Goal: Task Accomplishment & Management: Complete application form

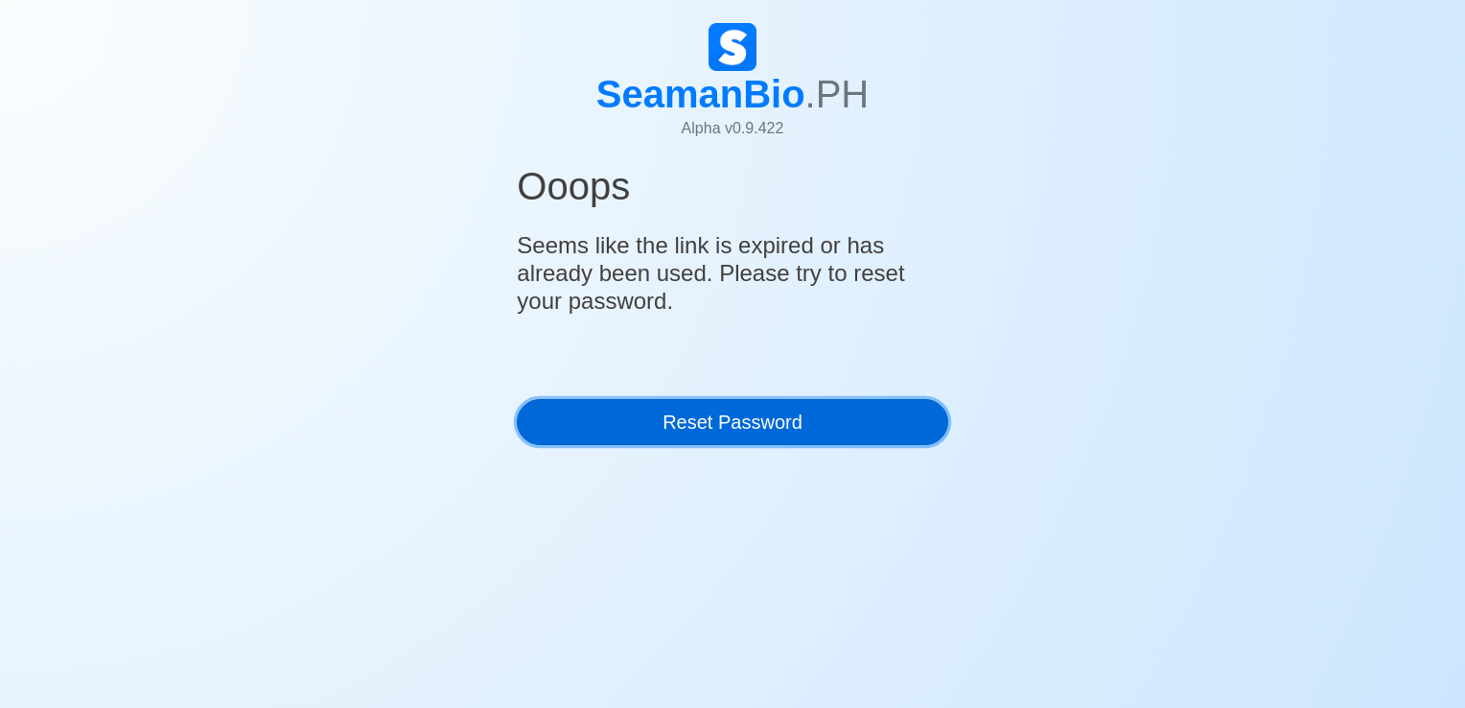
click at [930, 416] on link "Reset Password" at bounding box center [732, 422] width 430 height 46
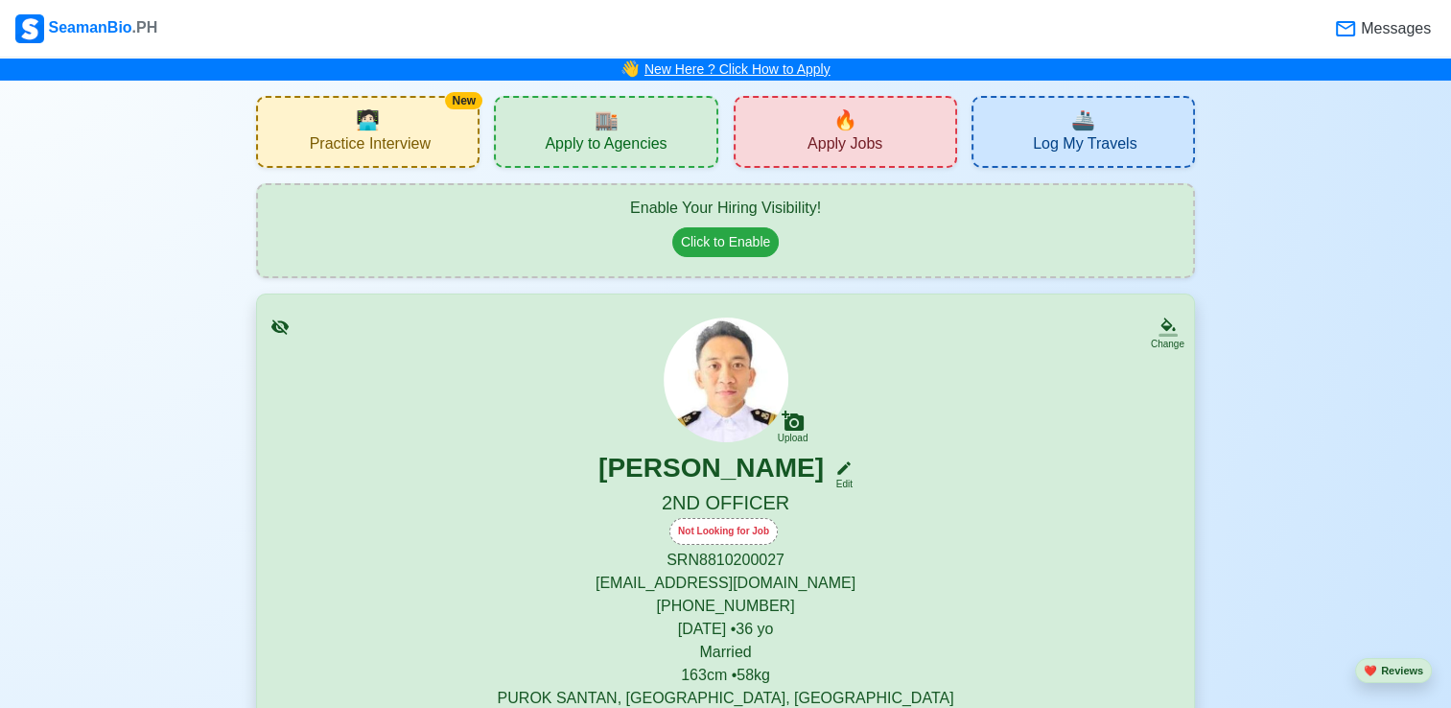
click at [732, 71] on link "New Here ? Click How to Apply" at bounding box center [737, 68] width 186 height 15
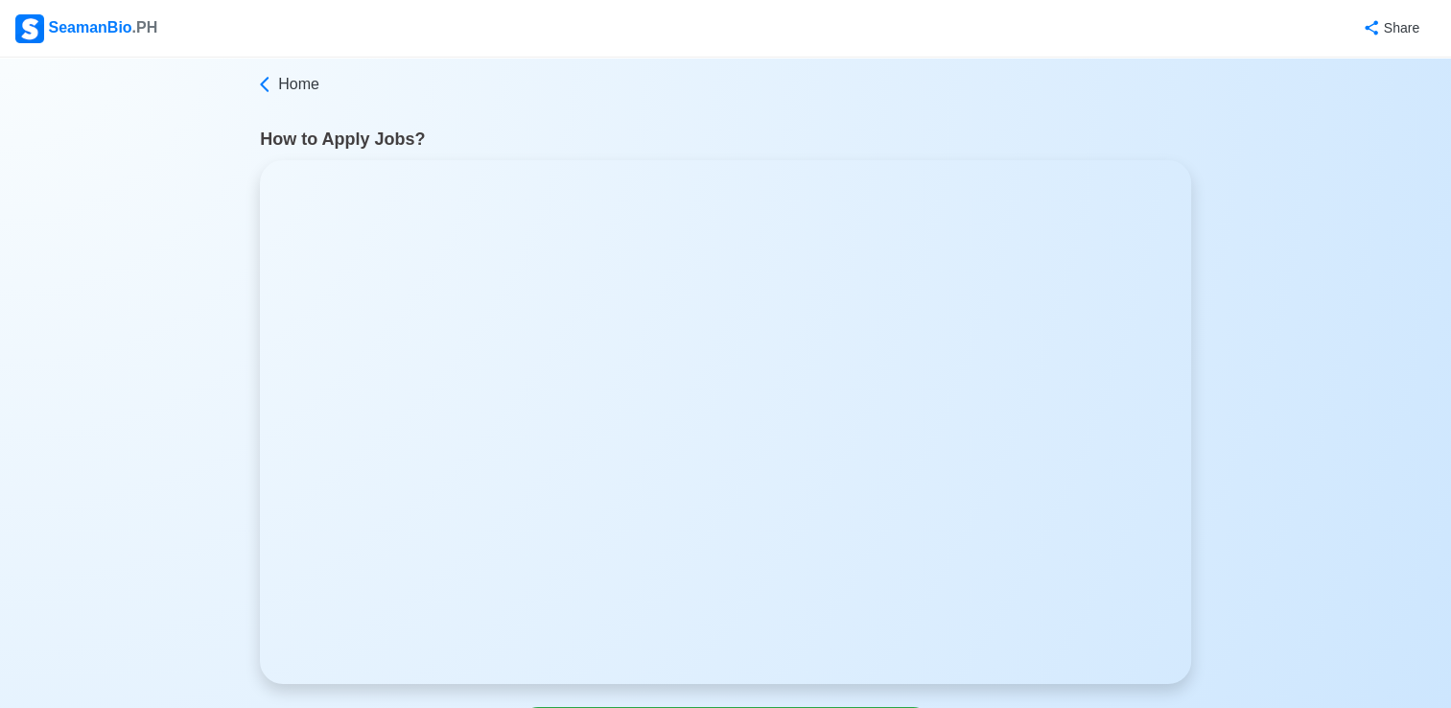
click at [111, 34] on div "SeamanBio .PH" at bounding box center [86, 28] width 142 height 29
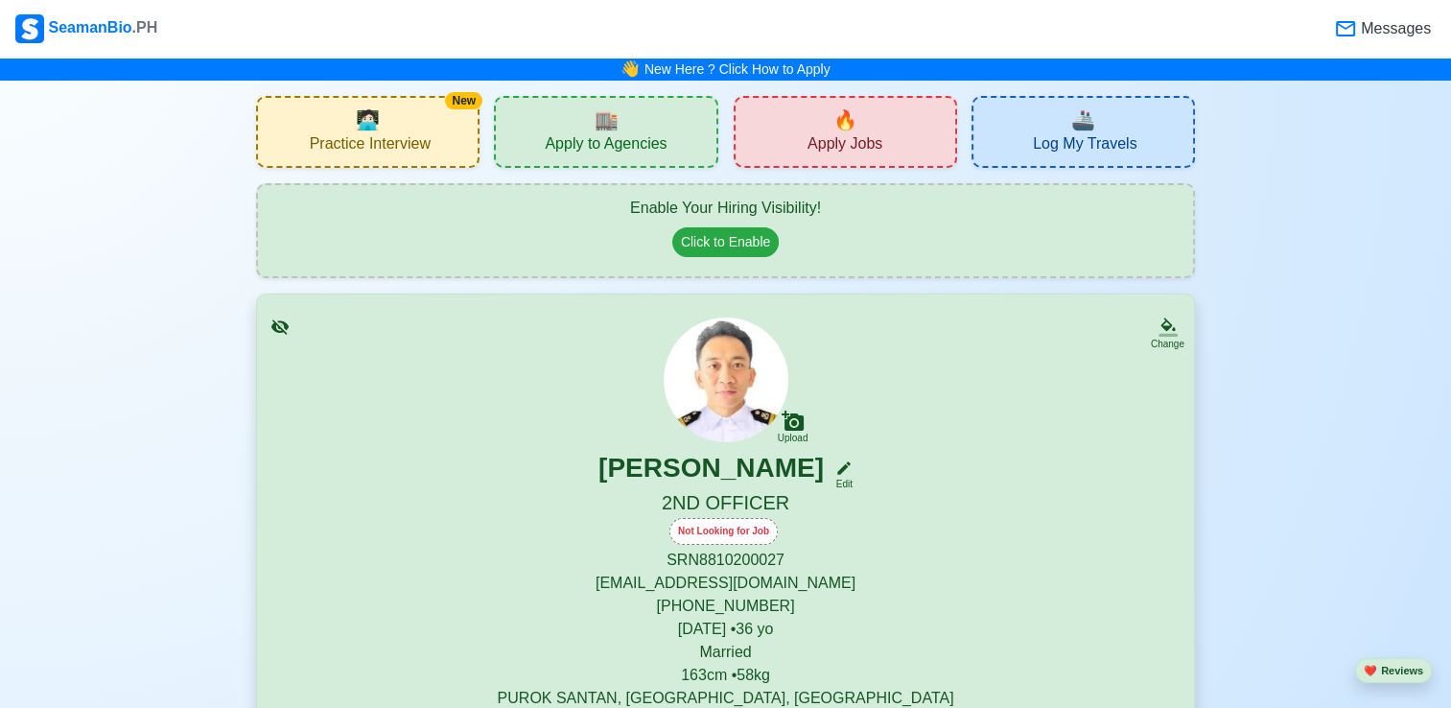
click at [625, 127] on div "🏬 Apply to Agencies" at bounding box center [605, 132] width 223 height 72
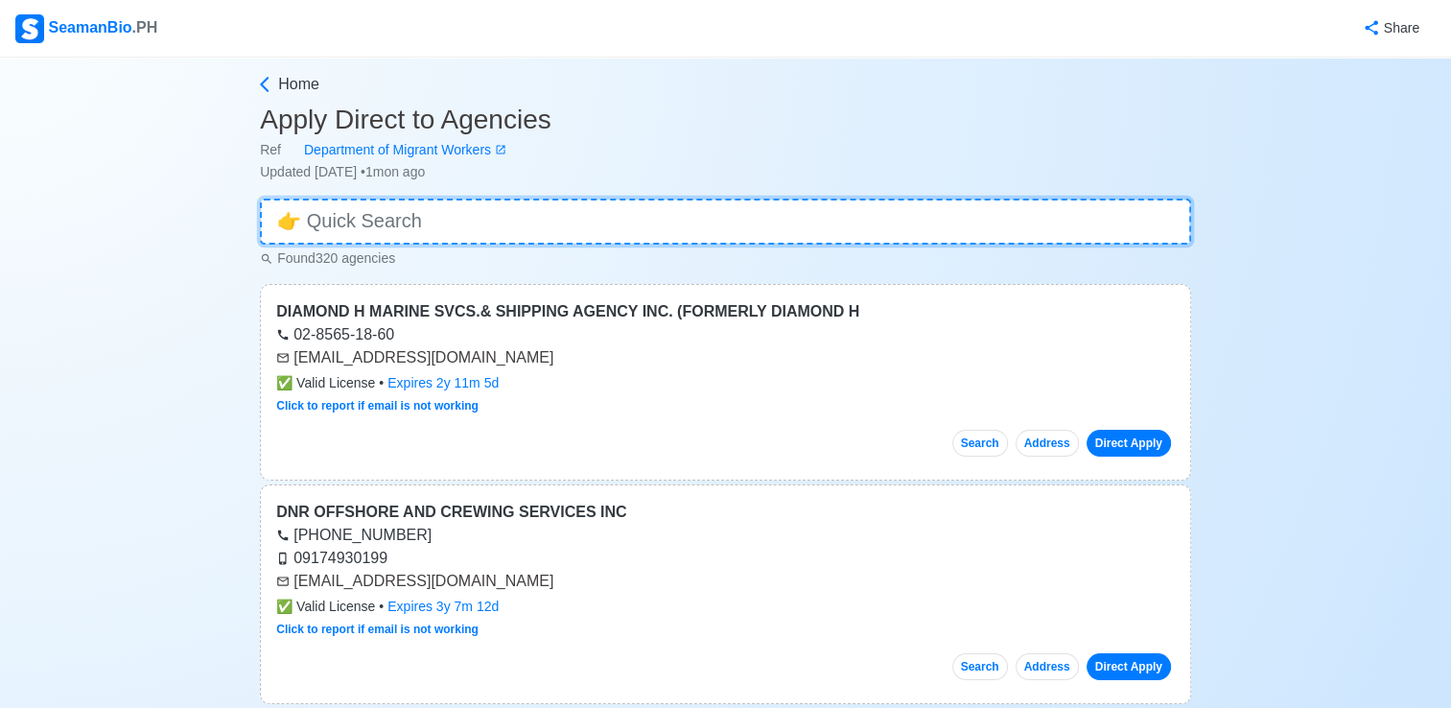
click at [607, 218] on input at bounding box center [725, 221] width 931 height 46
click at [605, 220] on input at bounding box center [725, 221] width 931 height 46
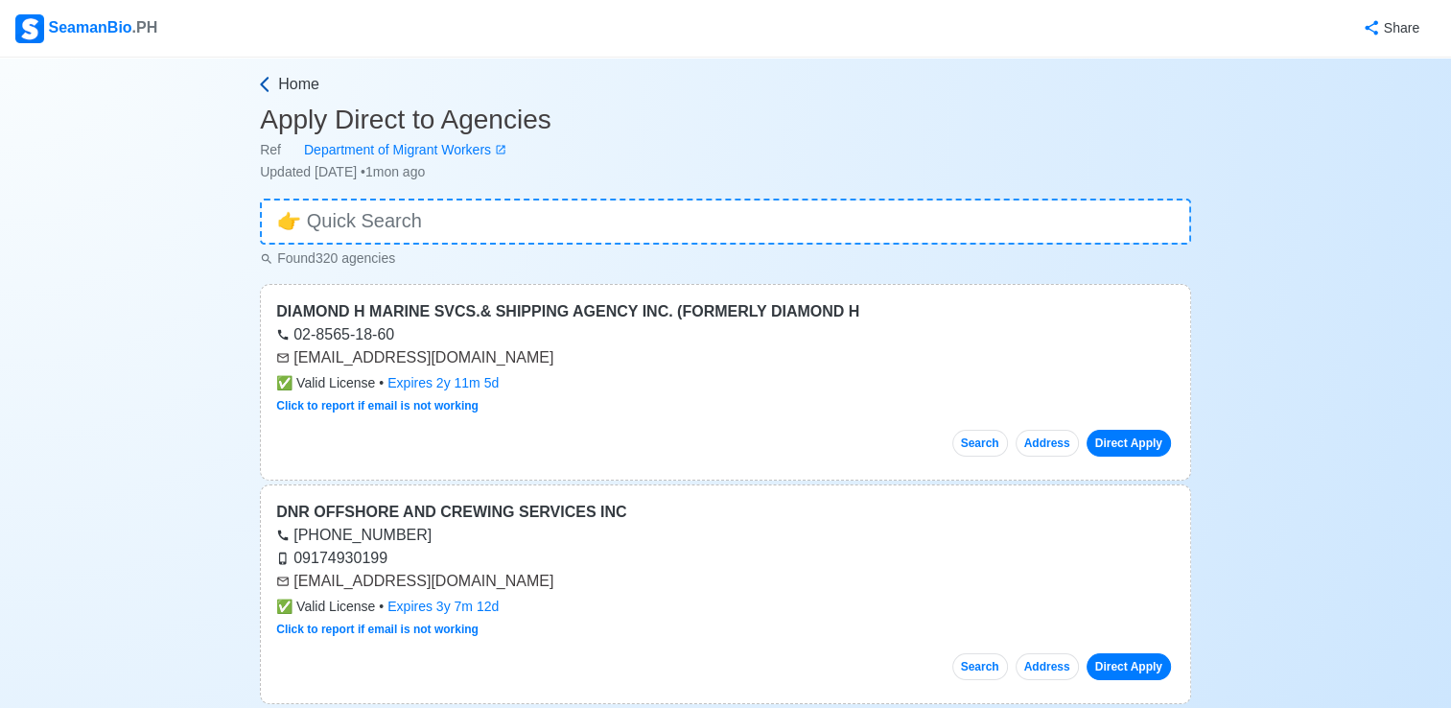
click at [285, 87] on span "Home" at bounding box center [298, 84] width 41 height 23
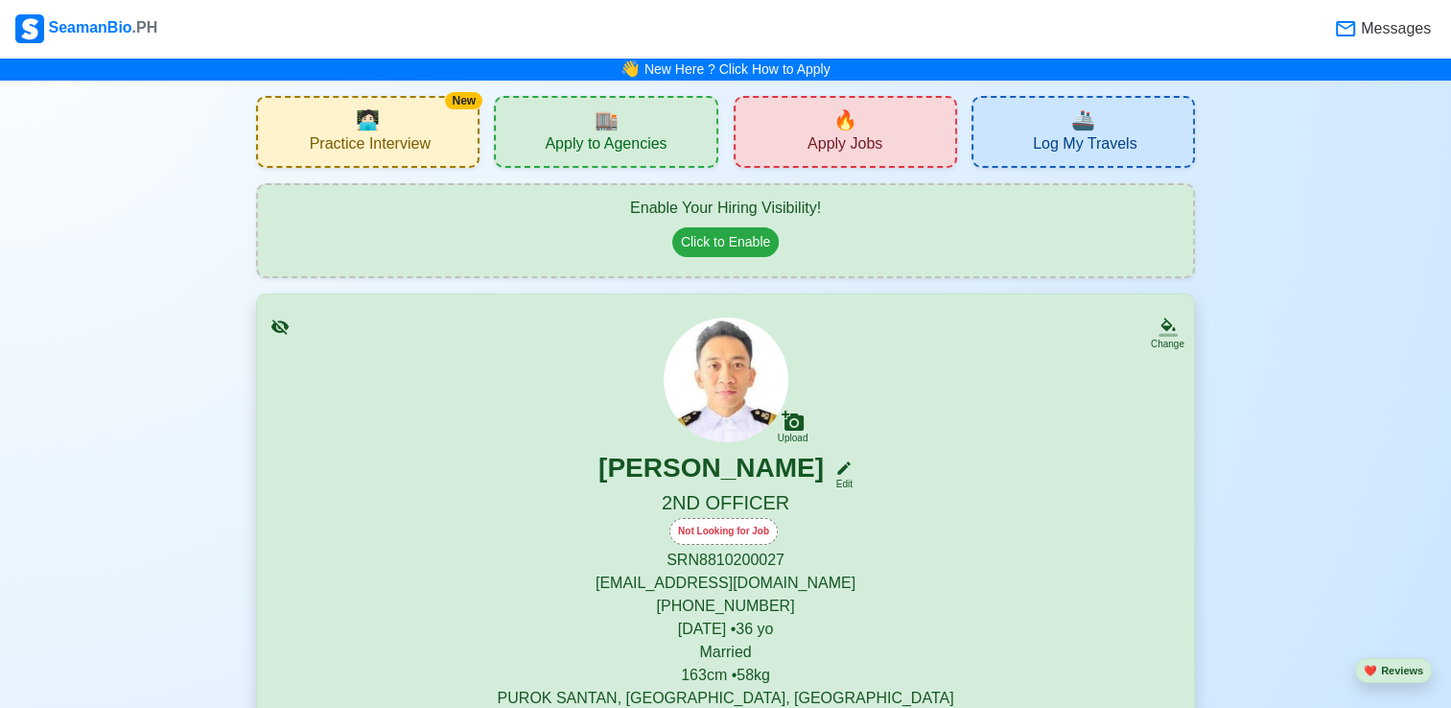
click at [931, 148] on div "🔥 Apply Jobs" at bounding box center [844, 132] width 223 height 72
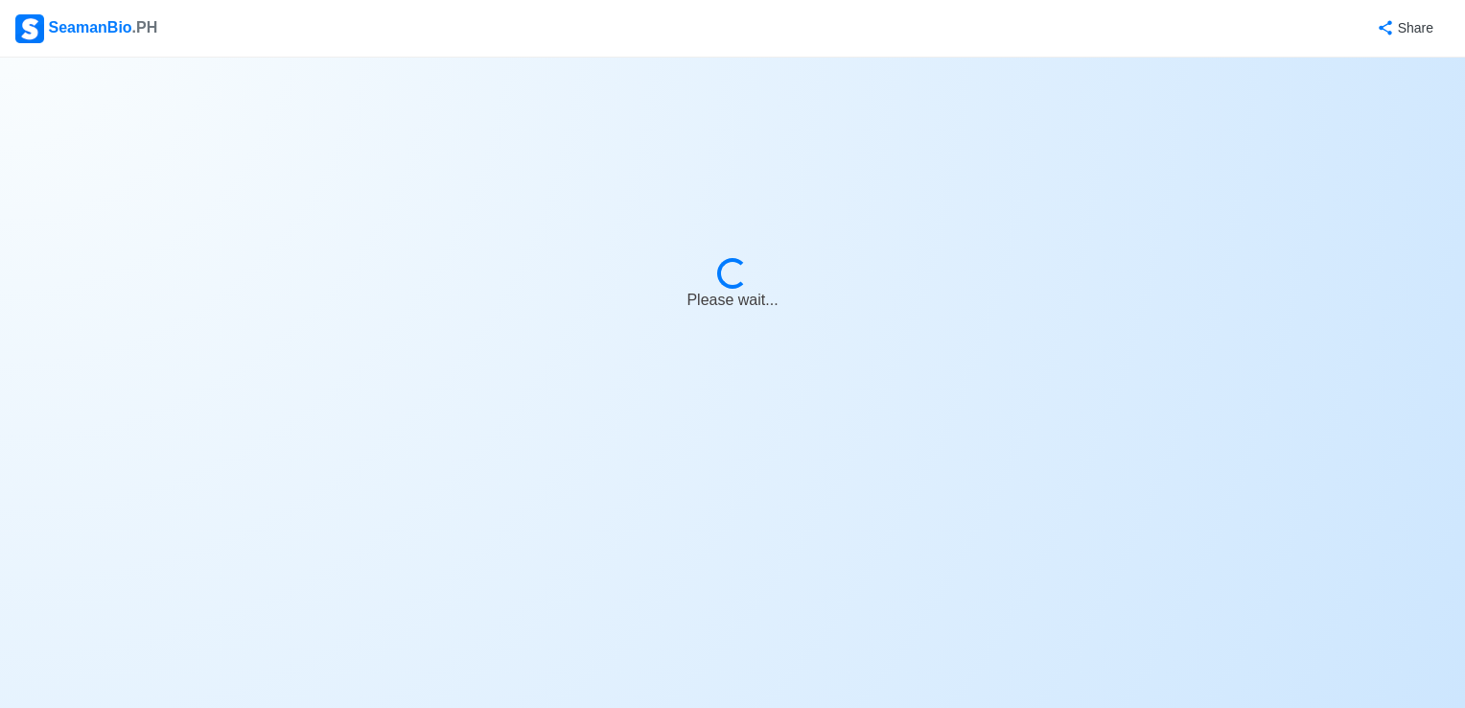
select select "2nd Officer"
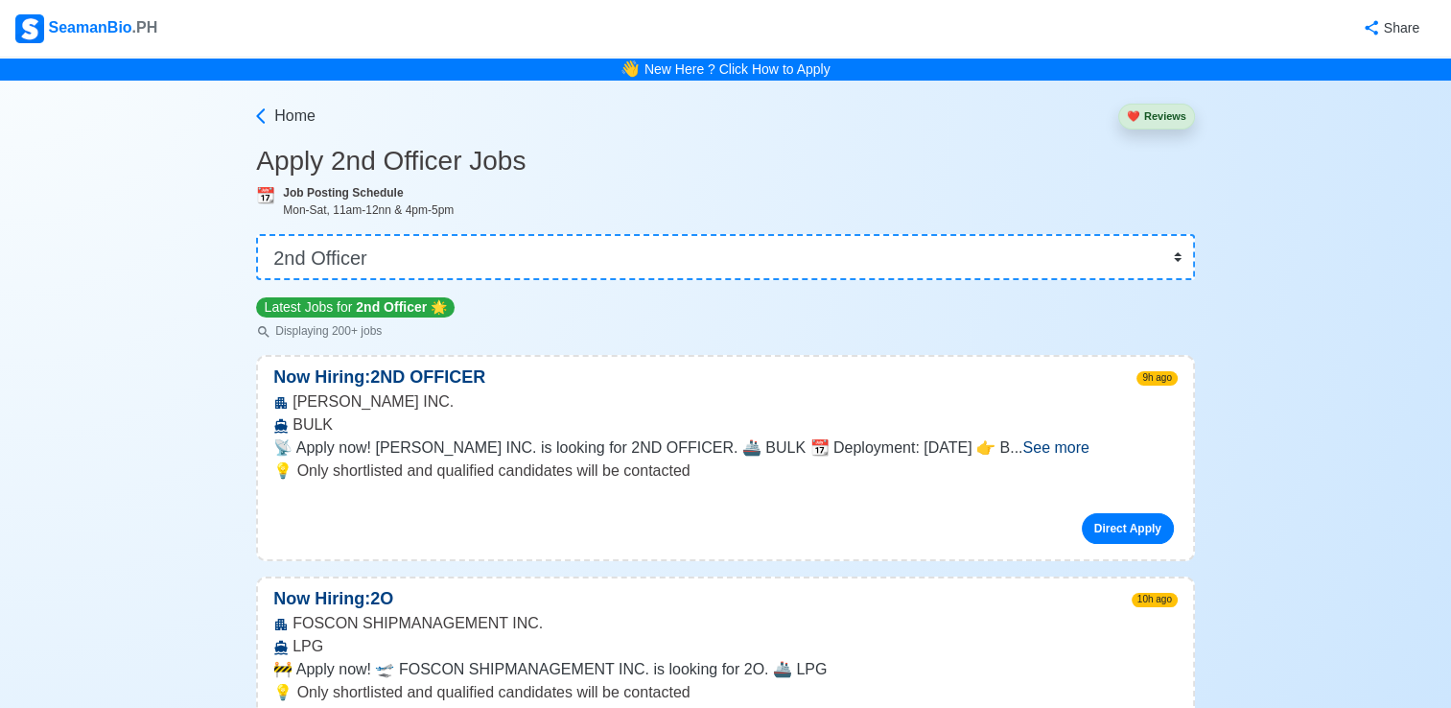
click at [1088, 440] on span "See more" at bounding box center [1055, 447] width 66 height 16
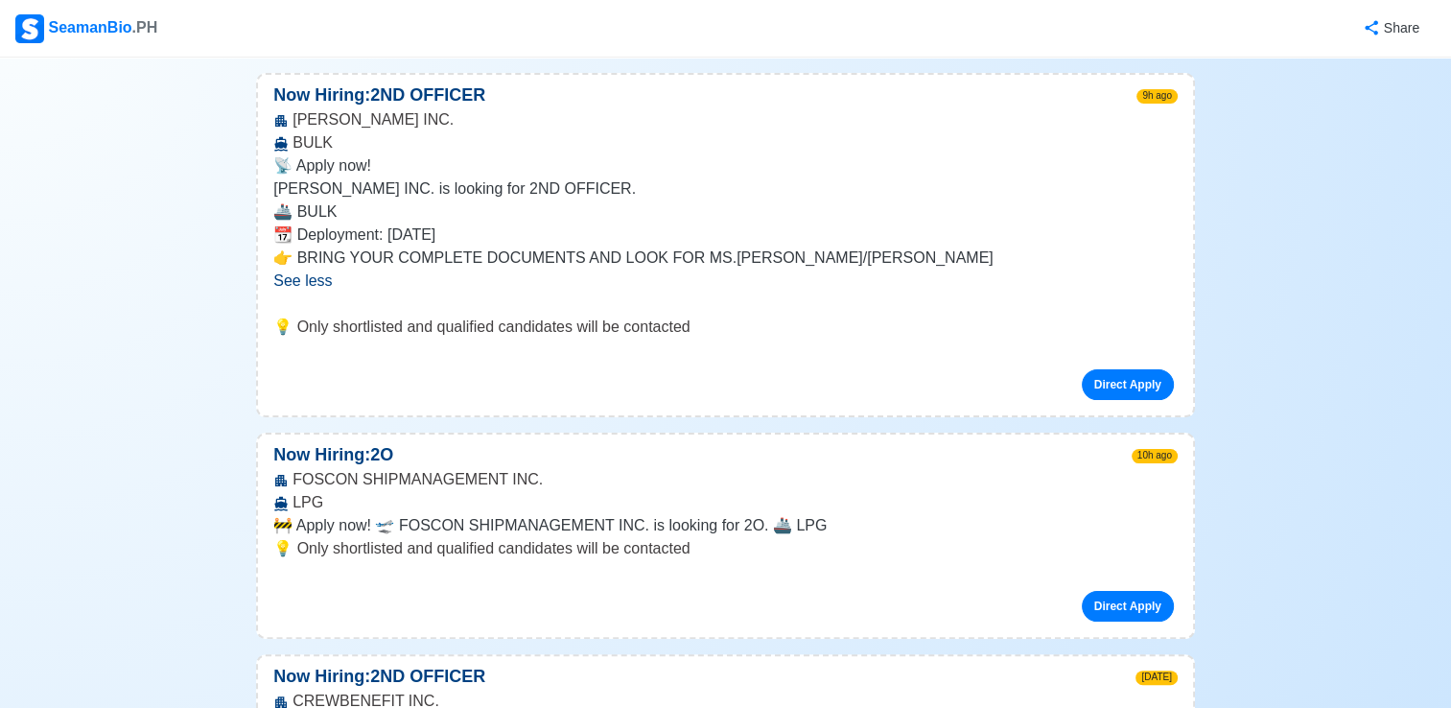
scroll to position [288, 0]
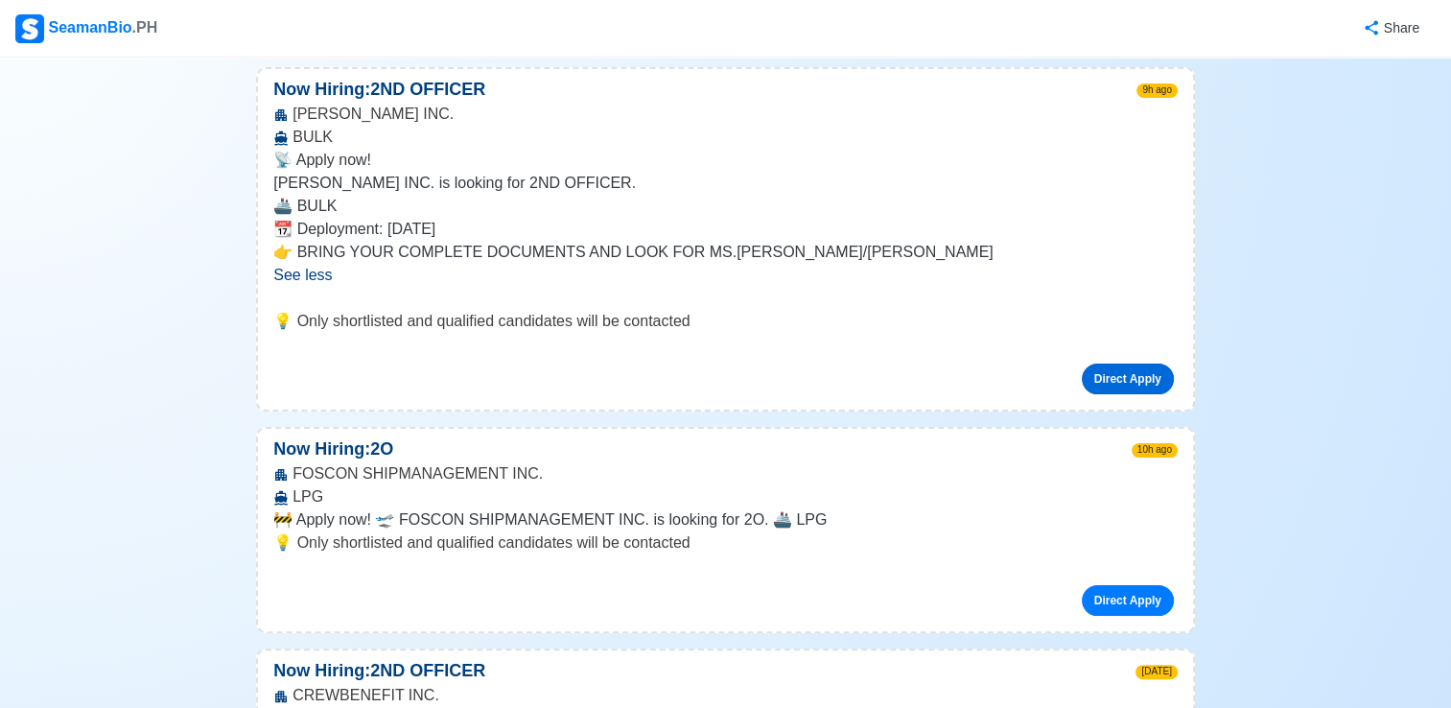
click at [1105, 371] on link "Direct Apply" at bounding box center [1127, 378] width 92 height 31
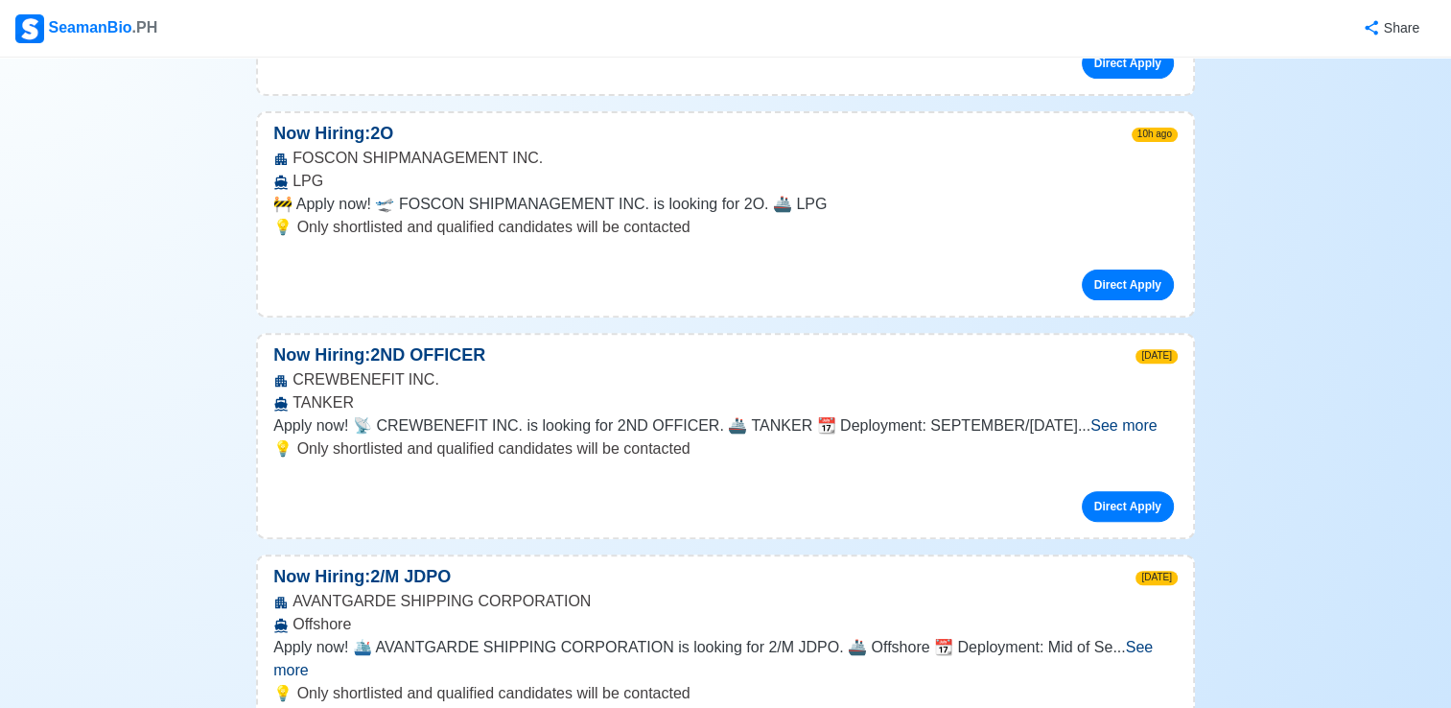
scroll to position [671, 0]
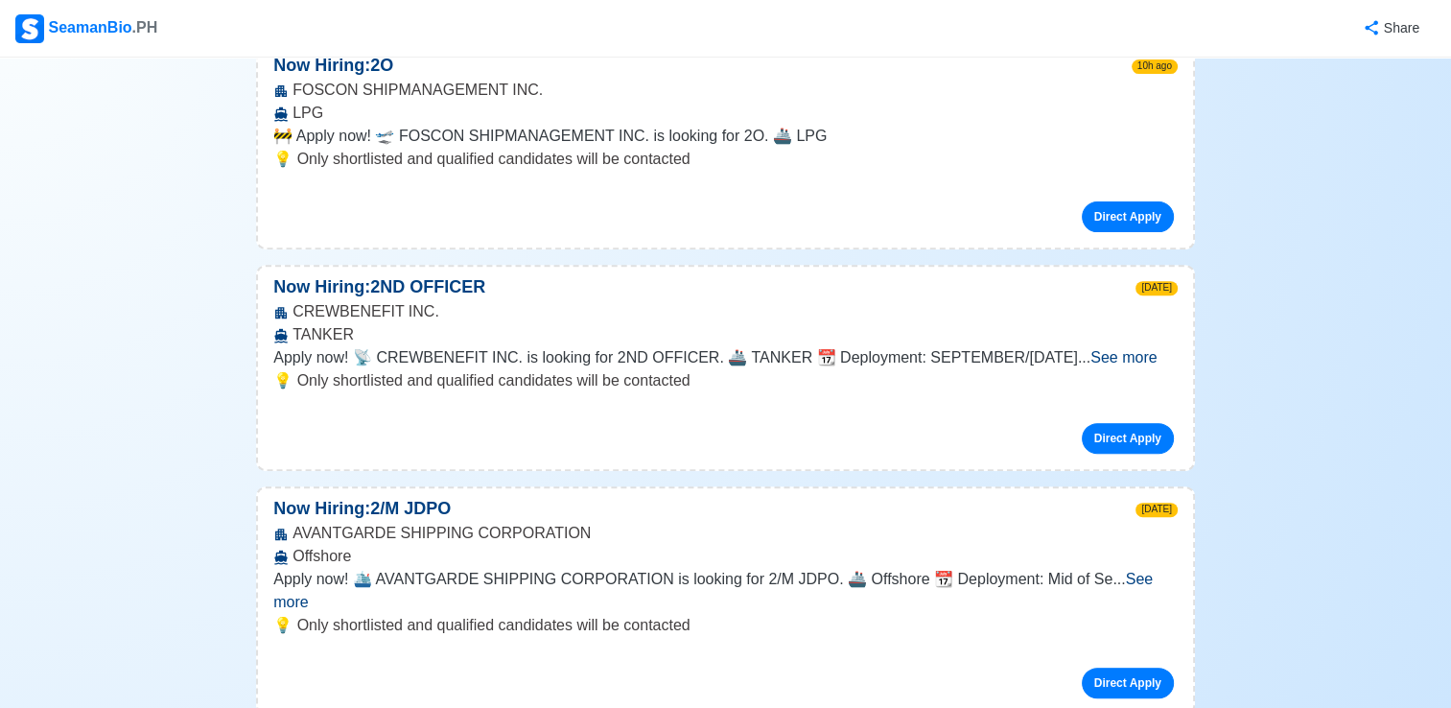
click at [1116, 572] on span "See more" at bounding box center [712, 589] width 879 height 39
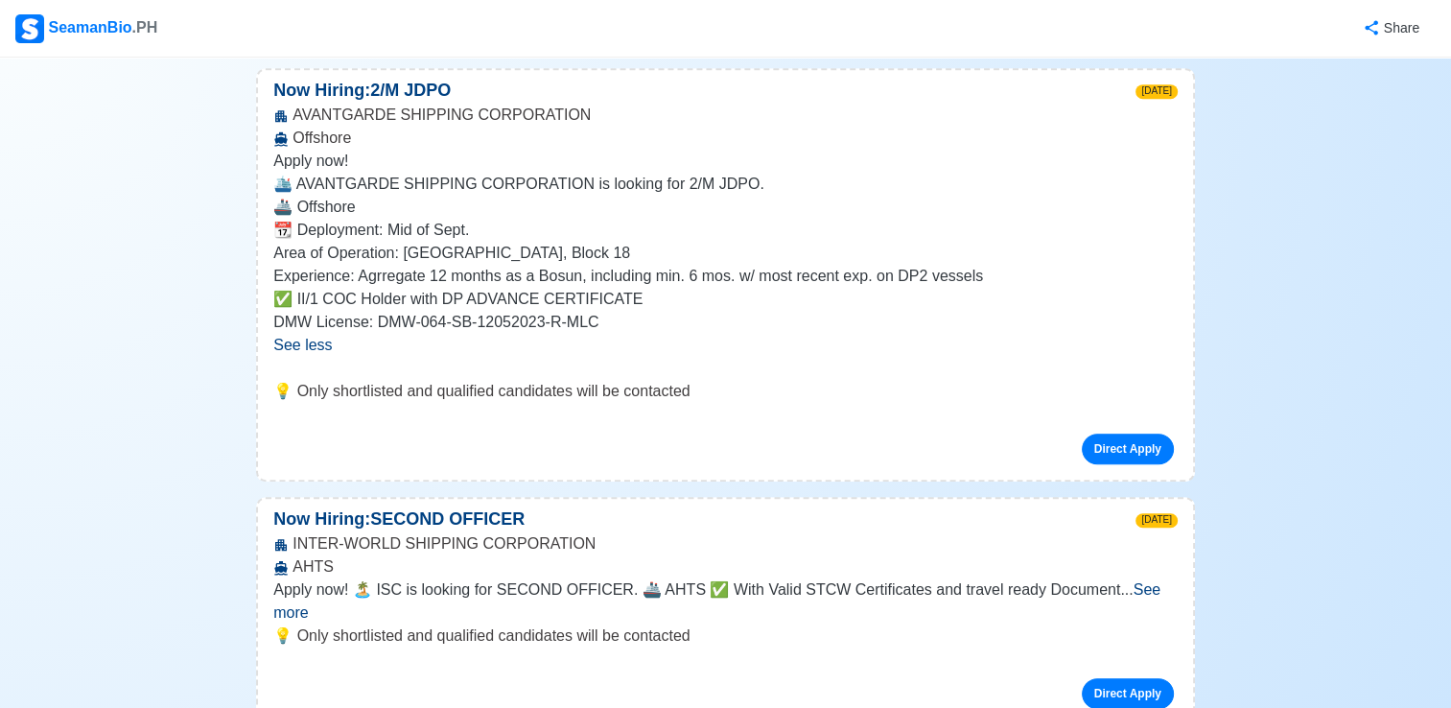
scroll to position [1150, 0]
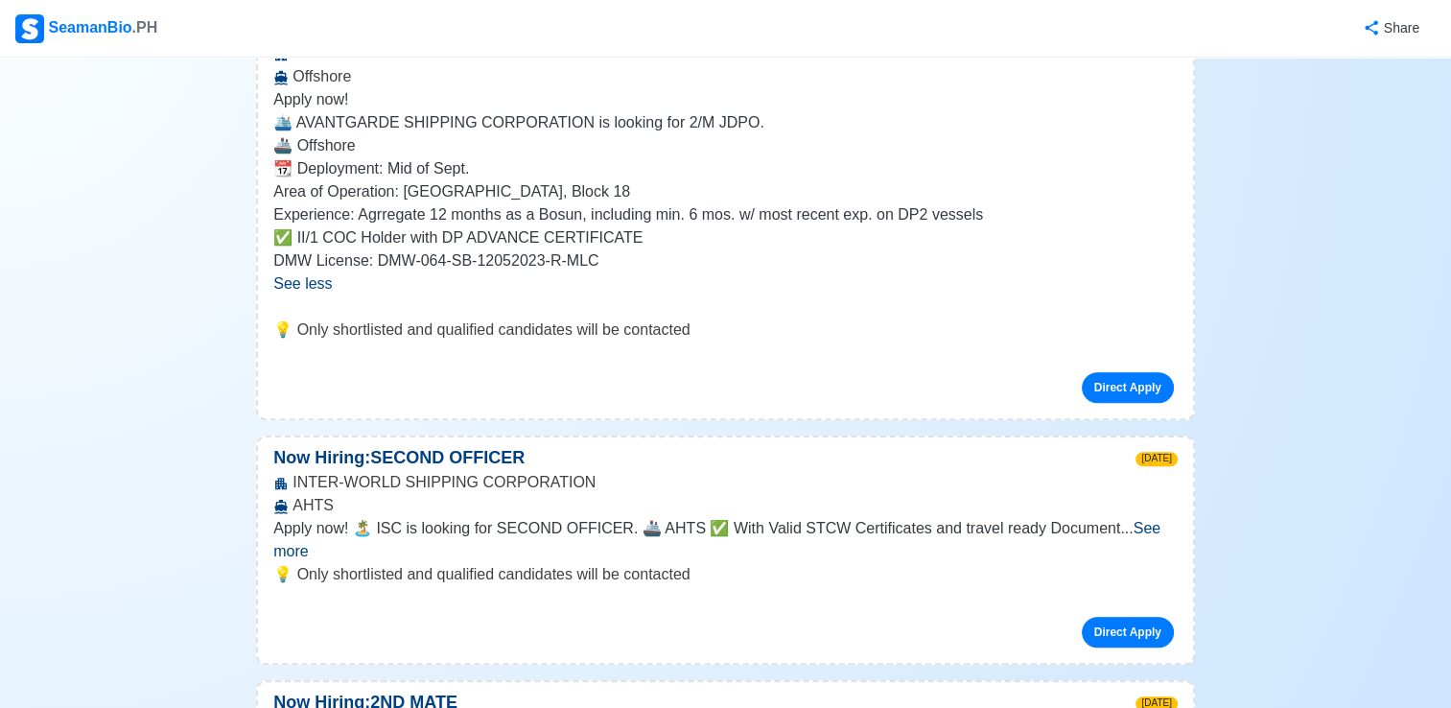
click at [1133, 530] on span "See more" at bounding box center [716, 539] width 887 height 39
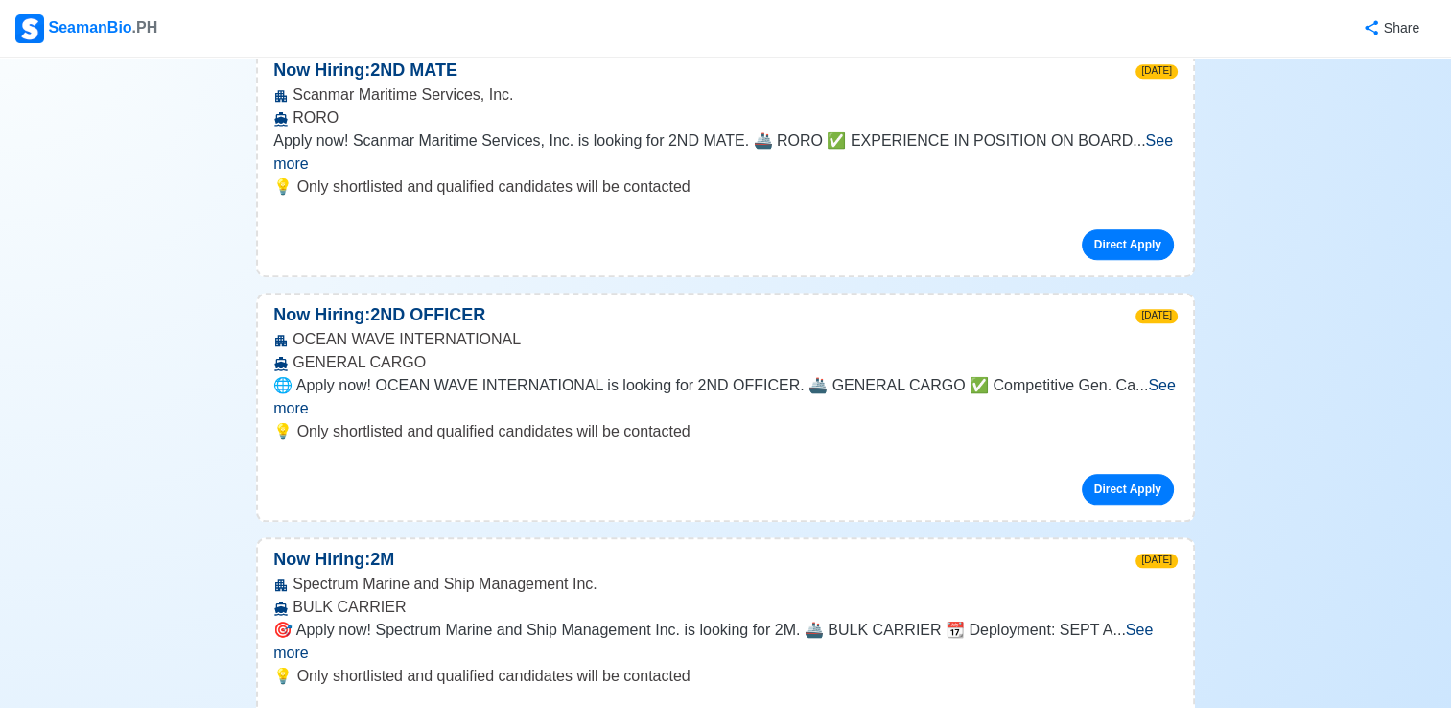
scroll to position [1917, 0]
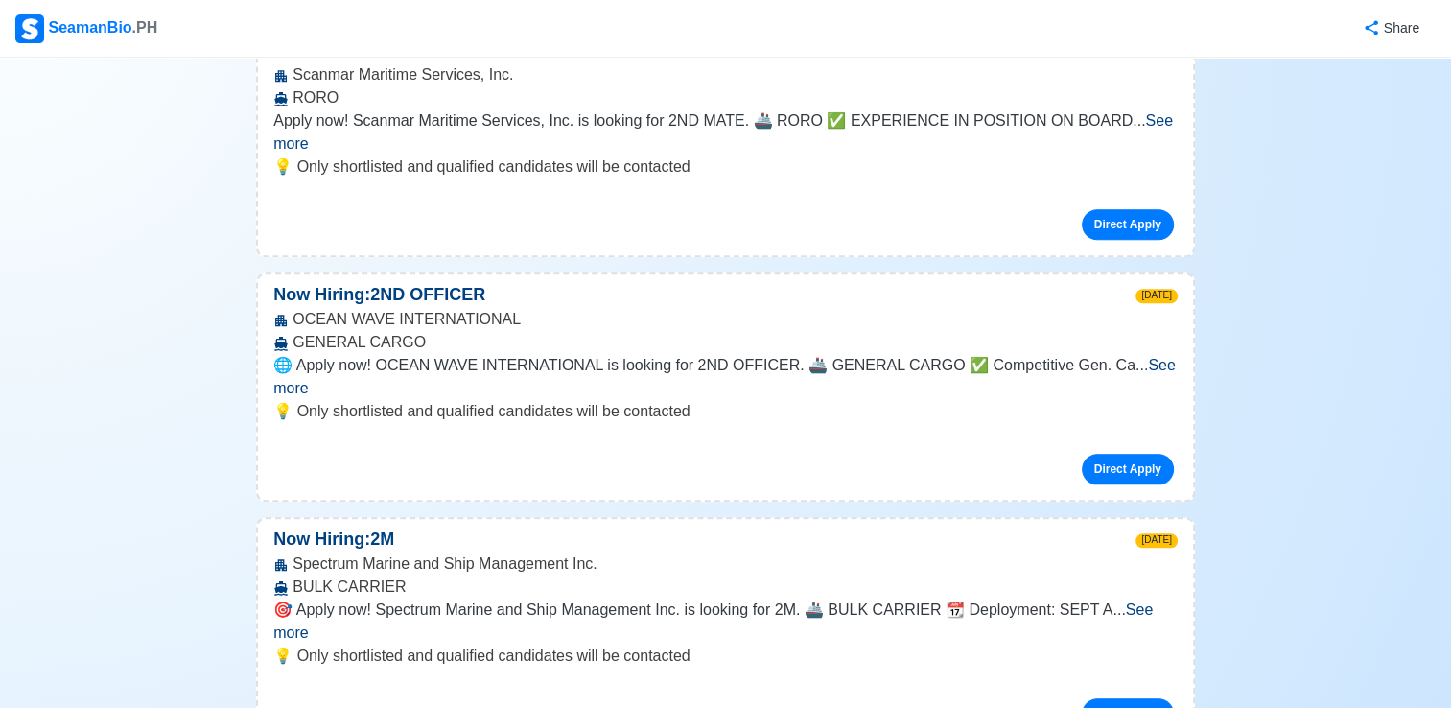
click at [1138, 601] on span "See more" at bounding box center [712, 620] width 879 height 39
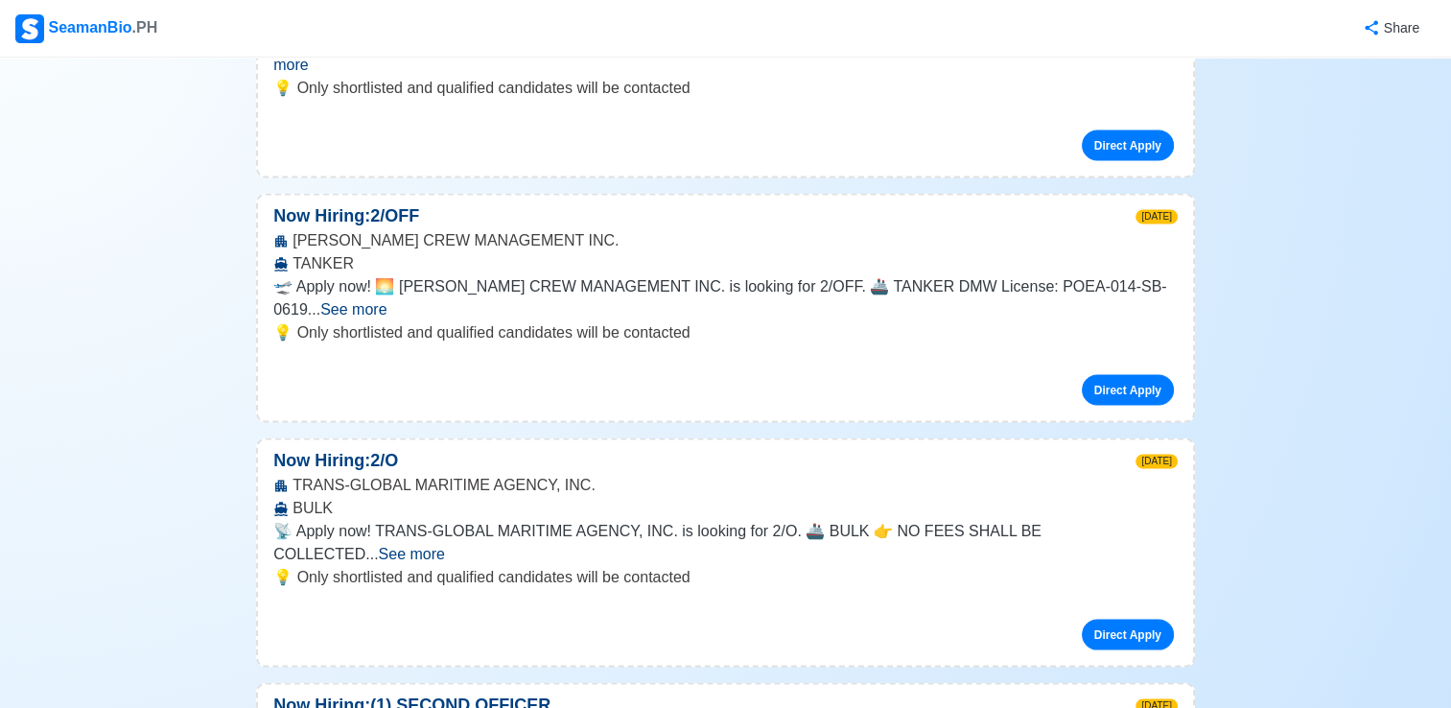
scroll to position [3643, 0]
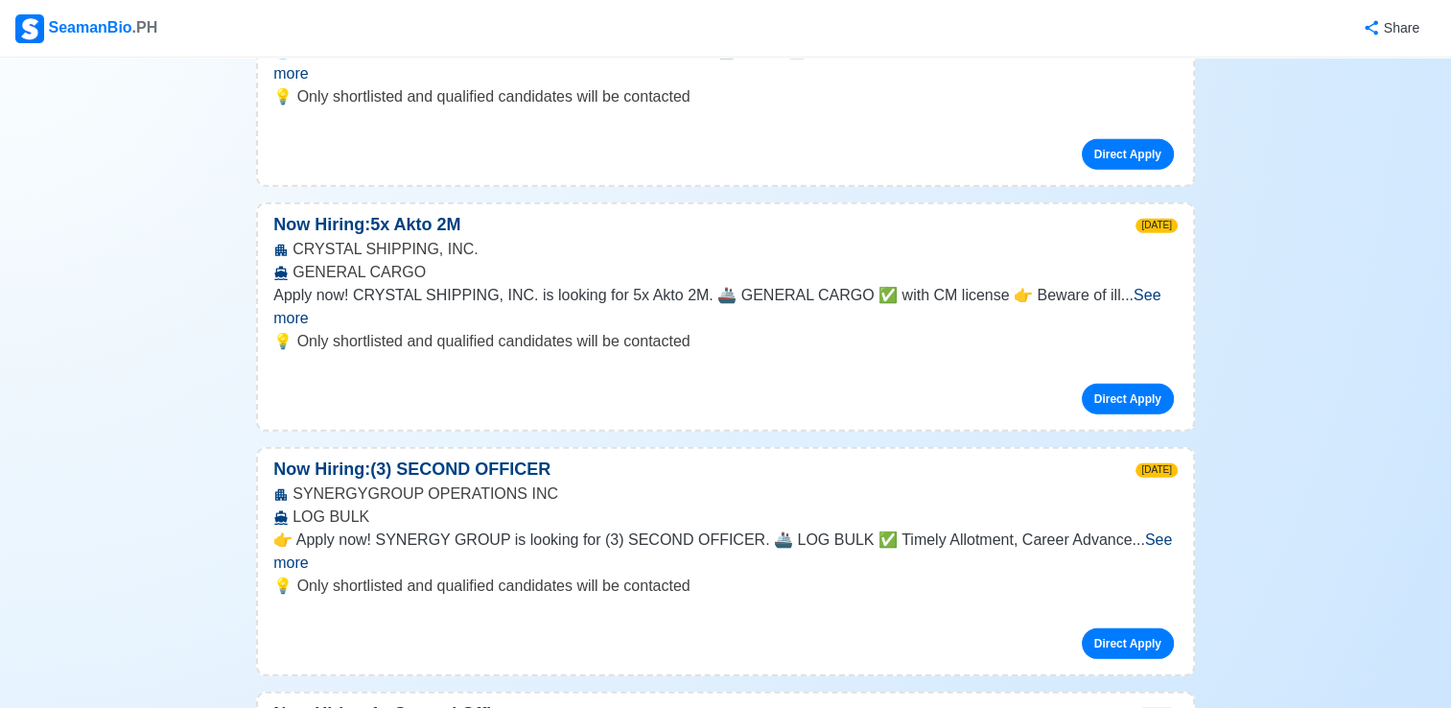
scroll to position [5369, 0]
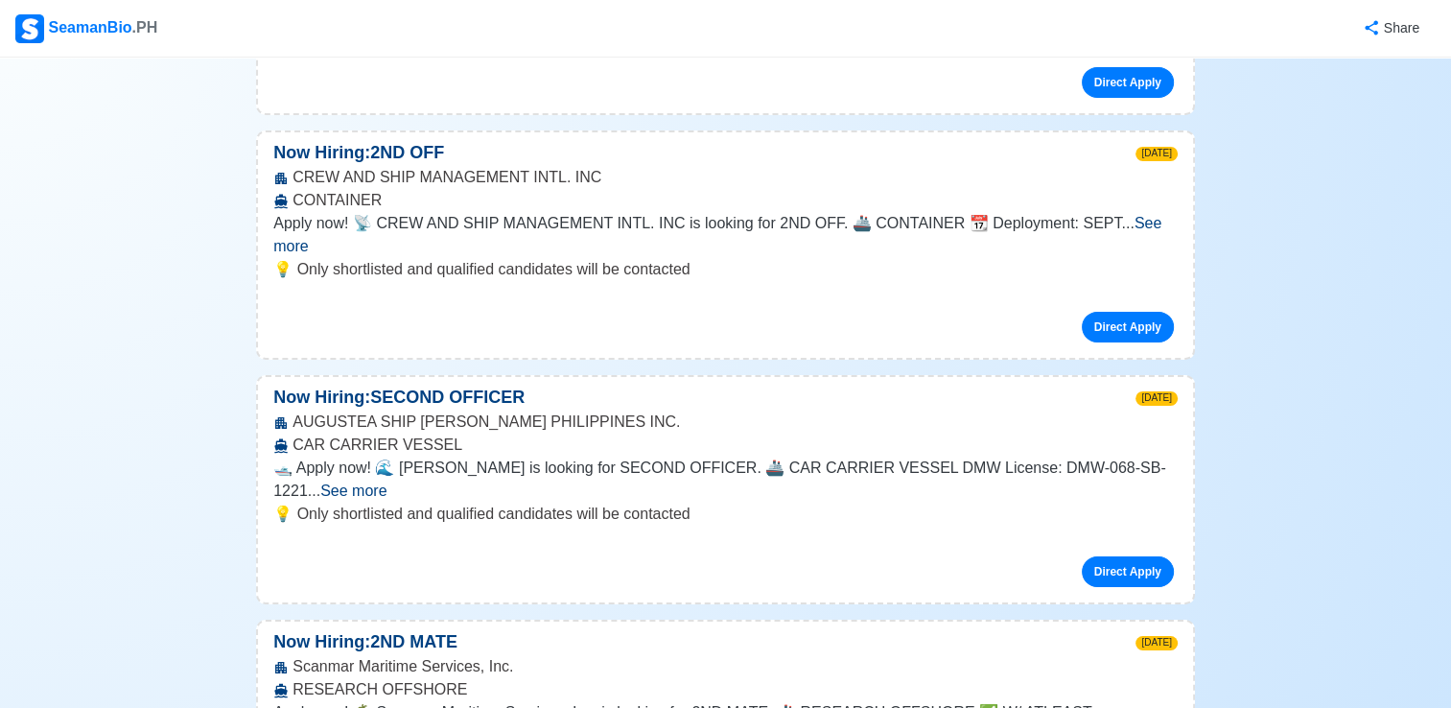
scroll to position [6327, 0]
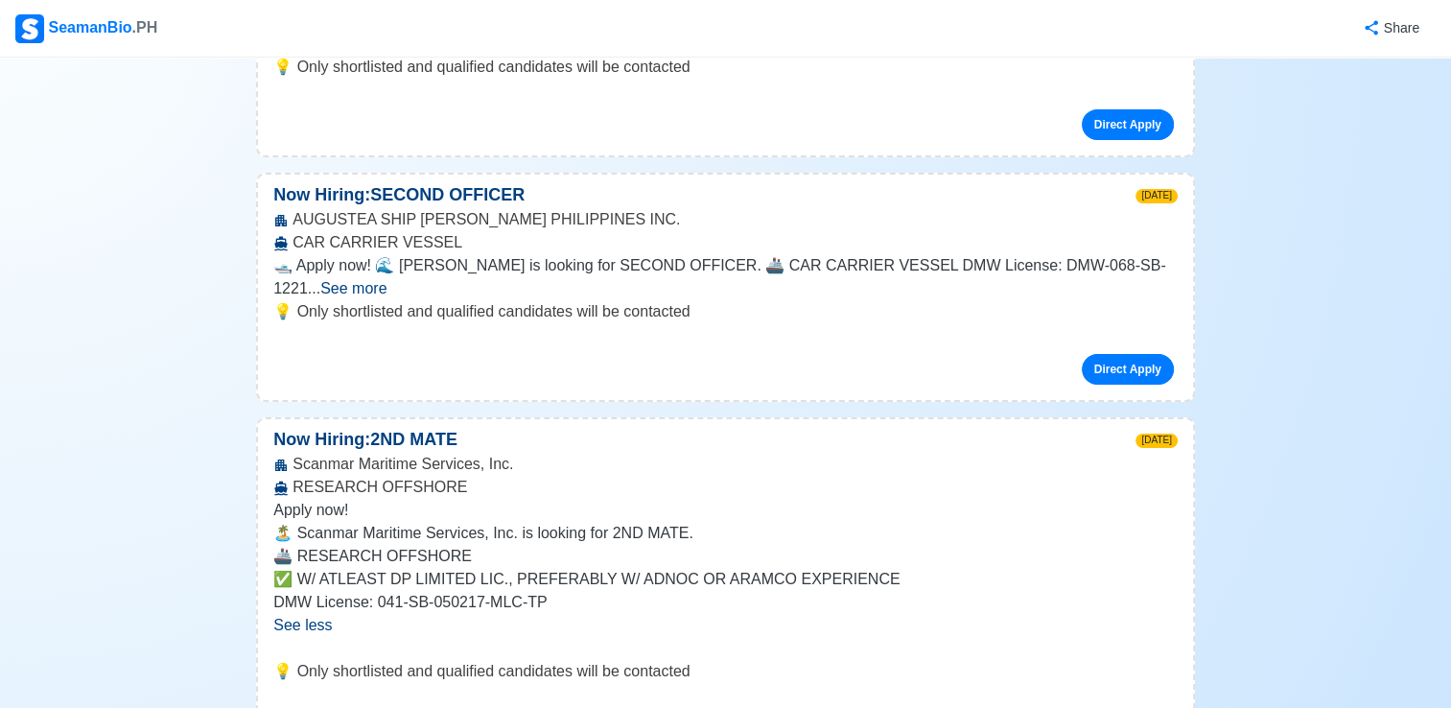
scroll to position [6519, 0]
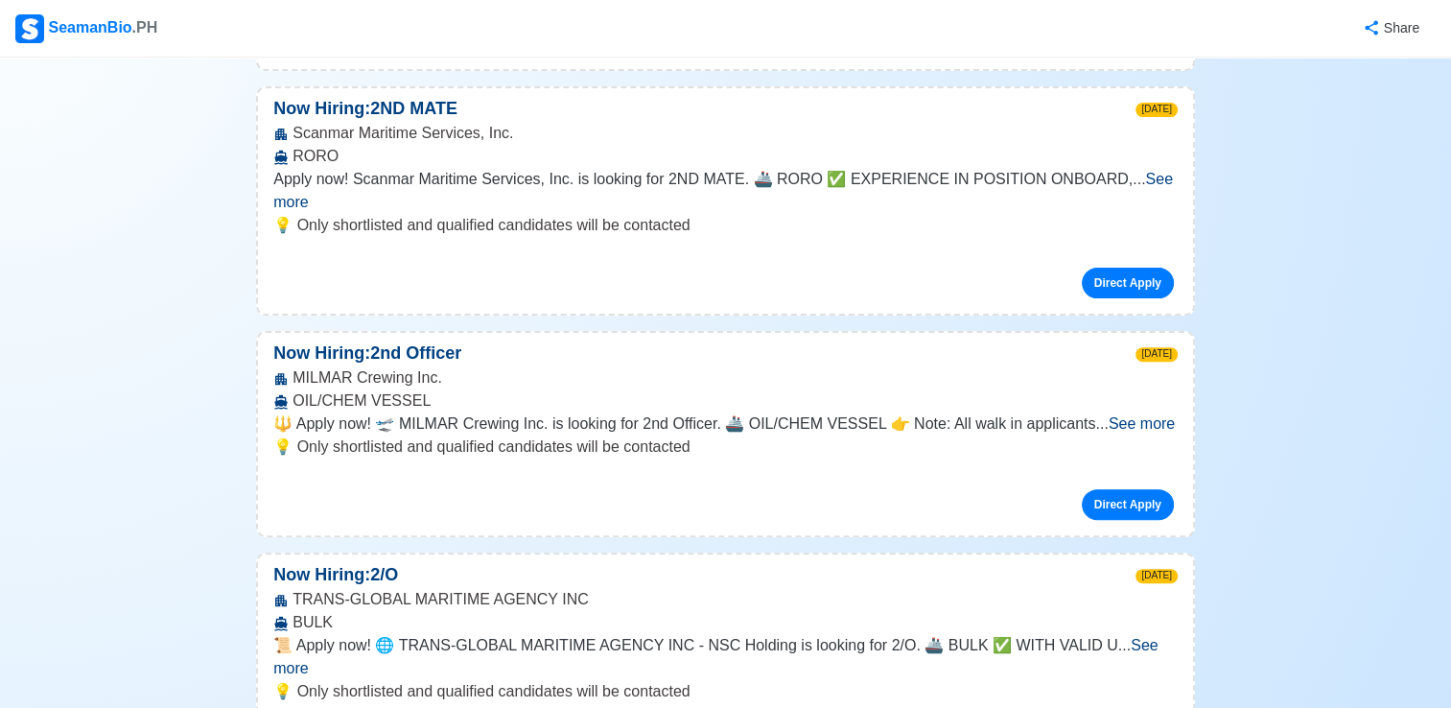
scroll to position [7861, 0]
